Goal: Find specific page/section: Find specific page/section

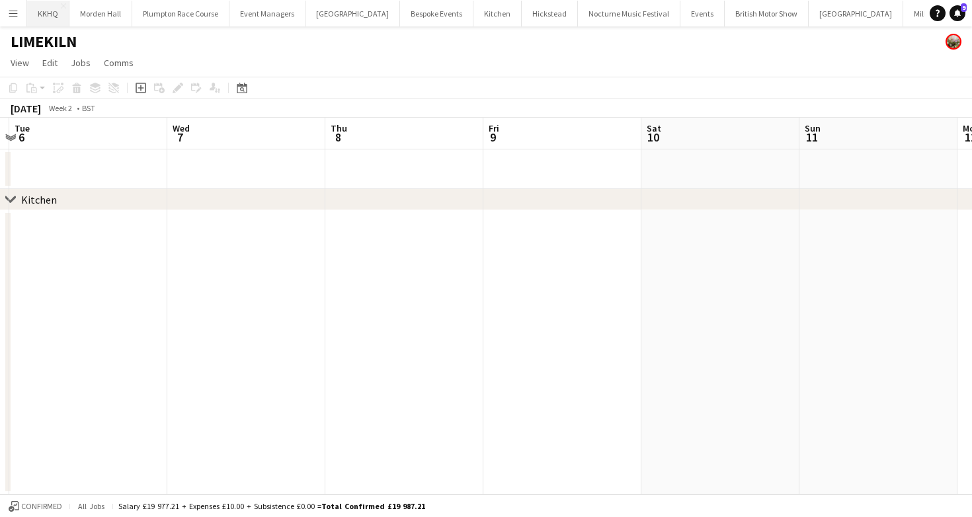
click at [54, 20] on button "KKHQ Close" at bounding box center [48, 14] width 42 height 26
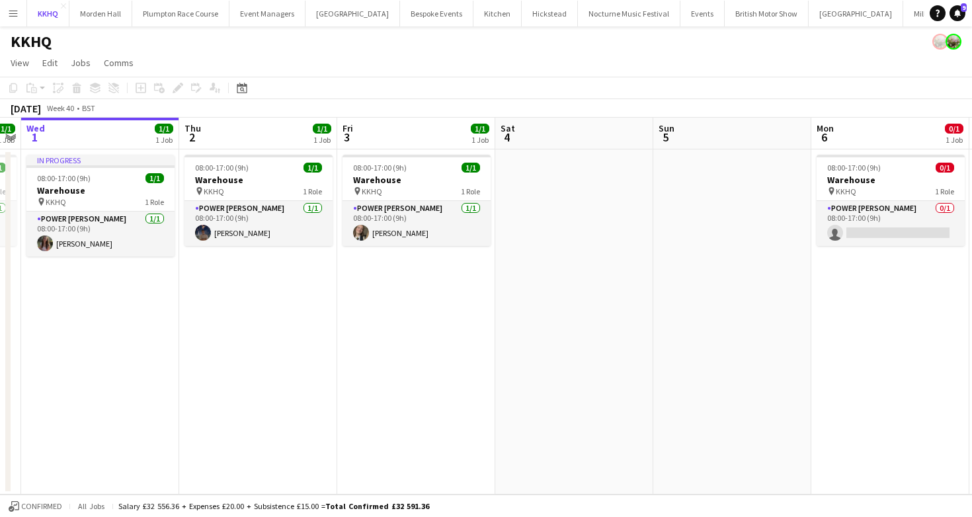
scroll to position [0, 453]
click at [876, 203] on app-card-role "Power [PERSON_NAME] 0/1 08:00-17:00 (9h) single-neutral-actions" at bounding box center [890, 223] width 148 height 45
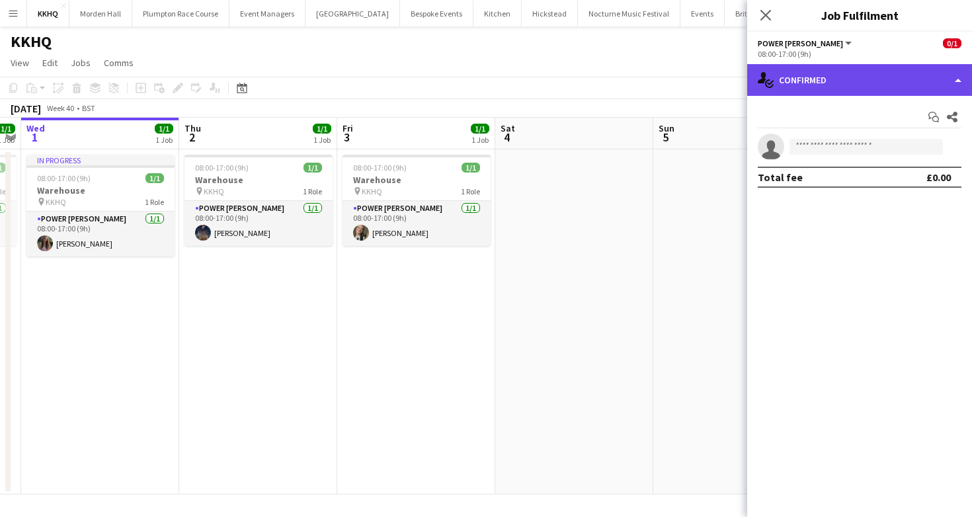
click at [870, 76] on div "single-neutral-actions-check-2 Confirmed" at bounding box center [859, 80] width 225 height 32
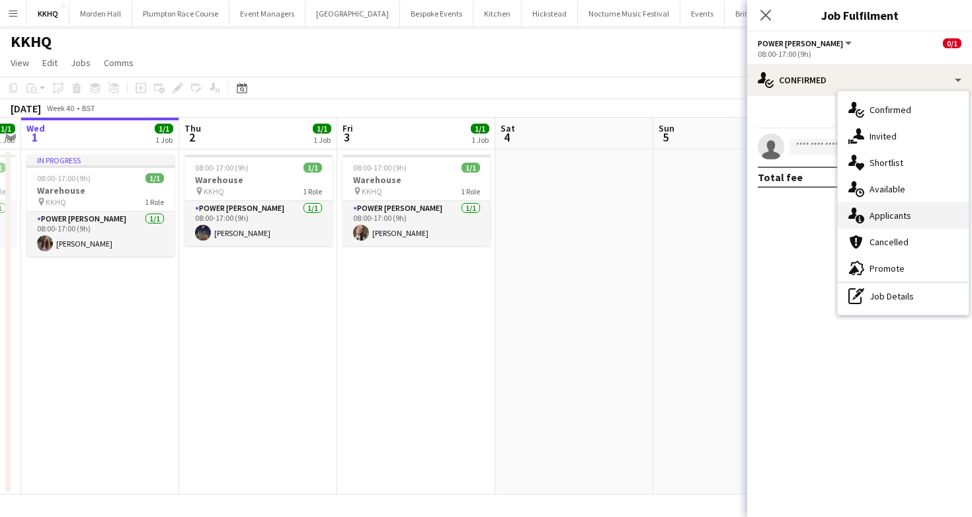
click at [917, 211] on div "single-neutral-actions-information Applicants" at bounding box center [902, 215] width 131 height 26
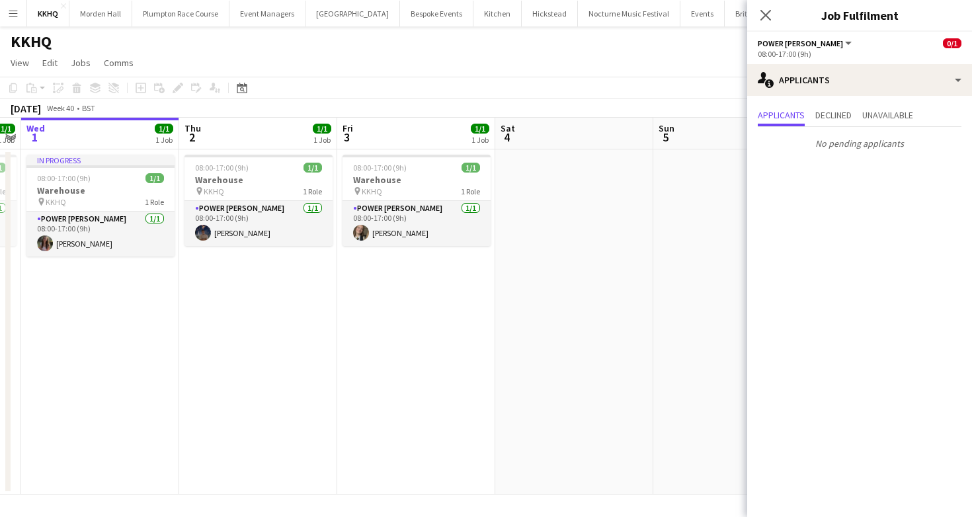
click at [562, 83] on app-toolbar "Copy Paste Paste Command V Paste with crew Command Shift V Paste linked Job [GE…" at bounding box center [486, 88] width 972 height 22
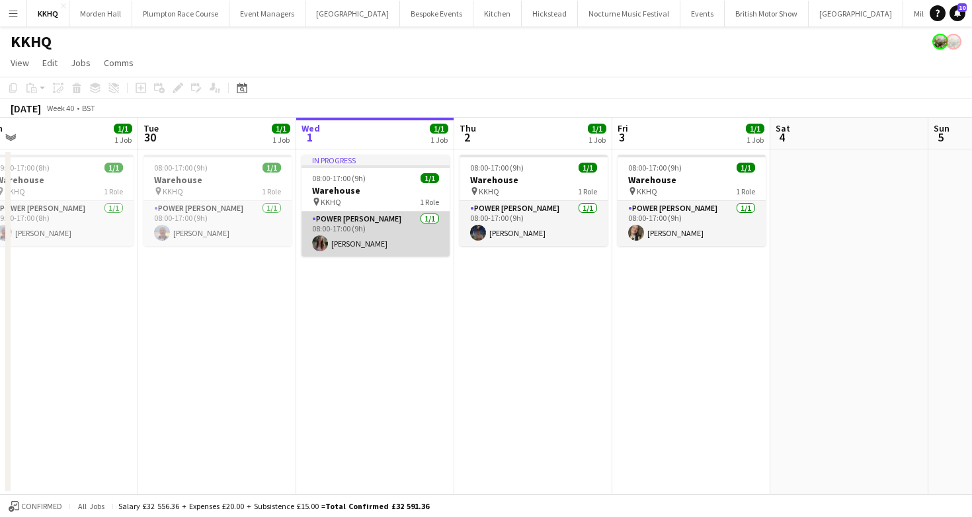
scroll to position [0, 343]
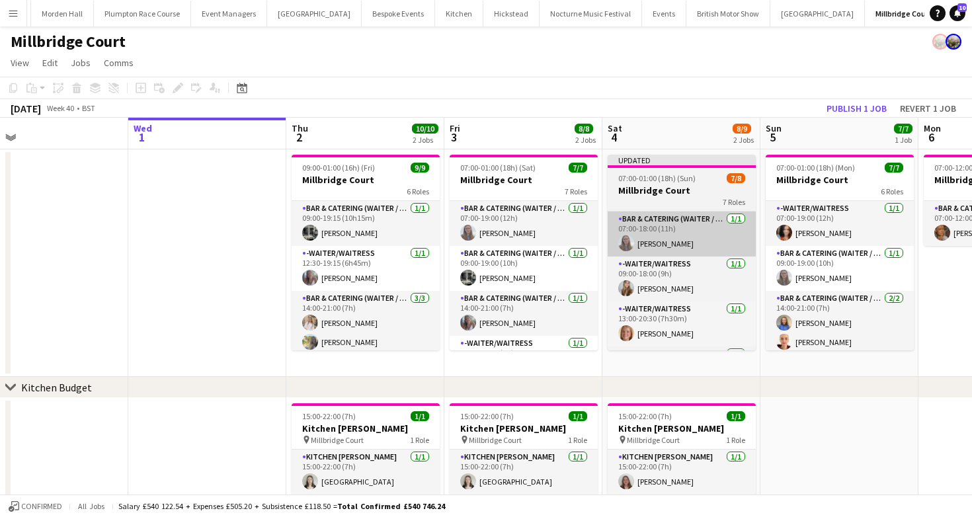
scroll to position [0, 553]
